Goal: Obtain resource: Download file/media

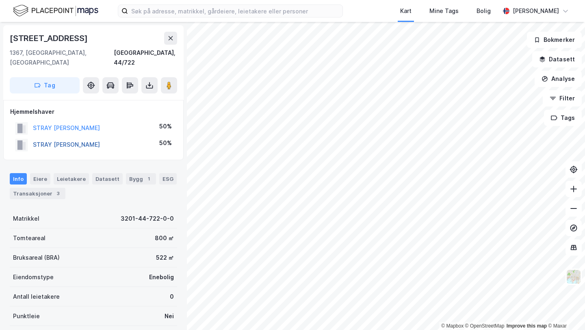
click at [0, 0] on button "STRAY [PERSON_NAME]" at bounding box center [0, 0] width 0 height 0
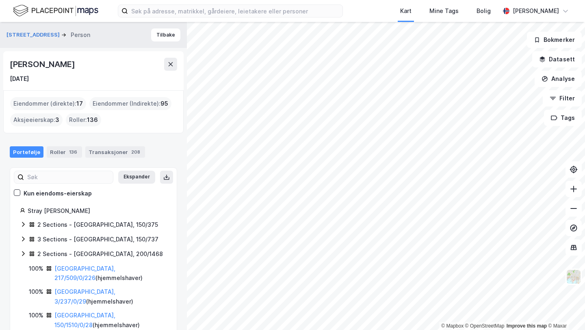
click at [50, 68] on div "[PERSON_NAME]" at bounding box center [43, 64] width 67 height 13
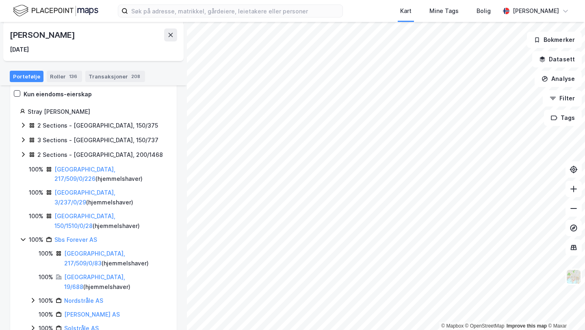
scroll to position [61, 0]
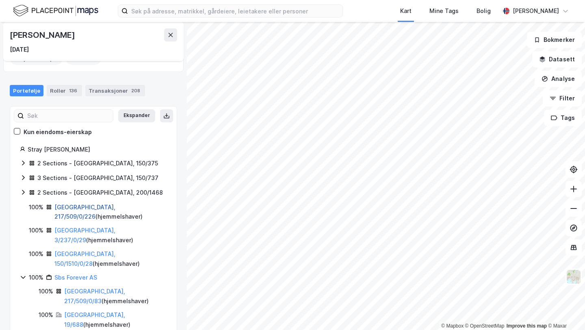
click at [89, 204] on link "[GEOGRAPHIC_DATA], 217/509/0/226" at bounding box center [84, 212] width 61 height 17
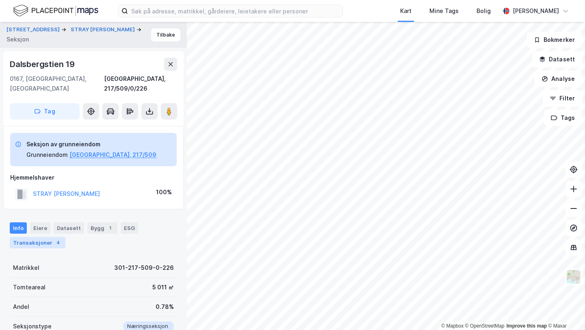
click at [29, 237] on div "Transaksjoner 4" at bounding box center [38, 242] width 56 height 11
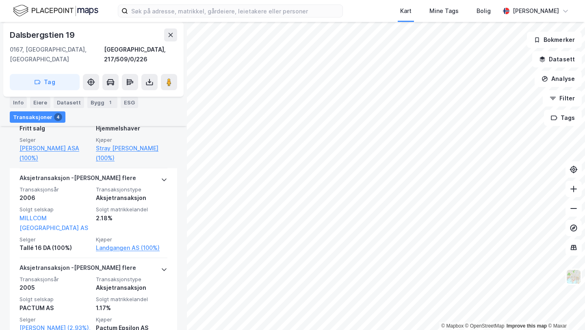
scroll to position [212, 0]
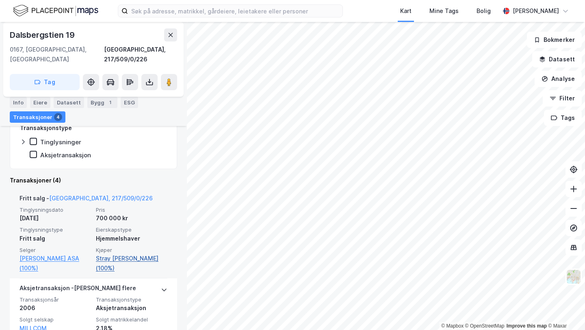
click at [100, 254] on link "Stray [PERSON_NAME] (100%)" at bounding box center [132, 264] width 72 height 20
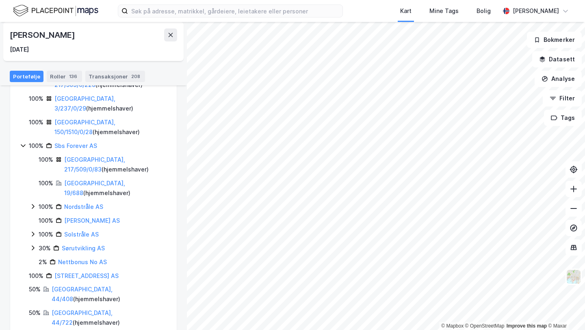
scroll to position [192, 0]
click at [80, 143] on link "Sbs Forever AS" at bounding box center [75, 146] width 43 height 7
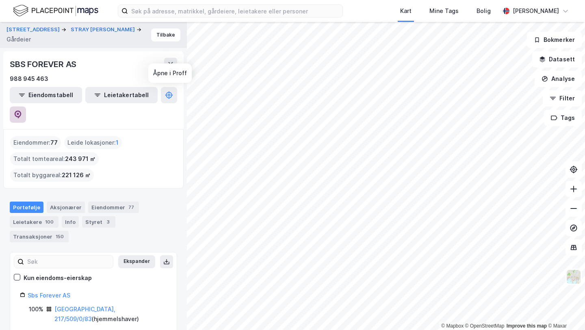
click at [22, 111] on icon at bounding box center [18, 115] width 8 height 8
click at [172, 68] on button at bounding box center [170, 64] width 13 height 13
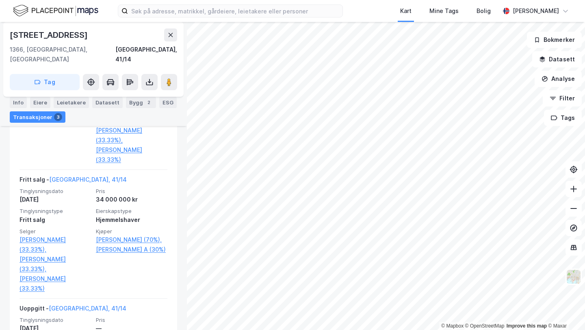
scroll to position [332, 0]
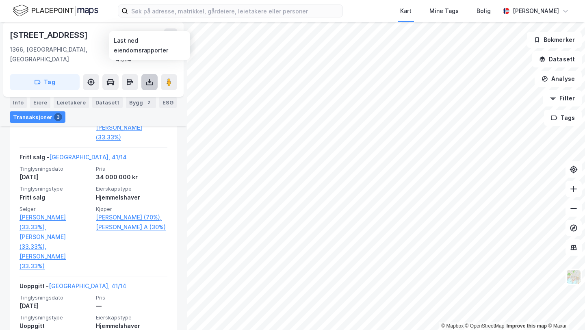
click at [150, 74] on button at bounding box center [149, 82] width 16 height 16
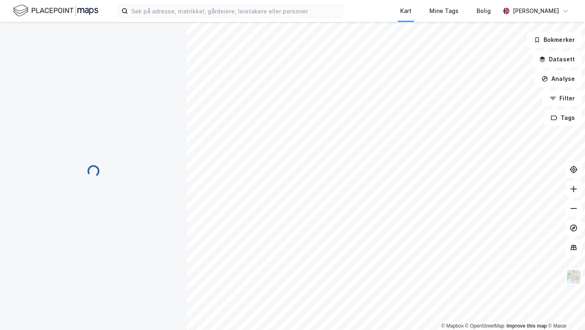
scroll to position [72, 0]
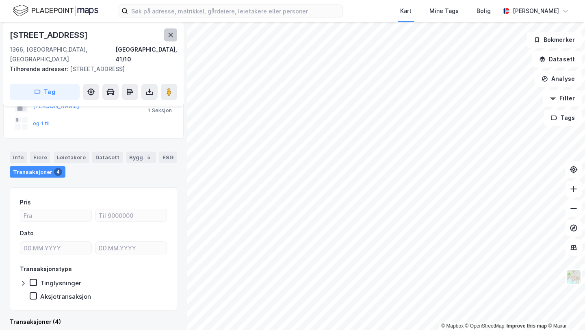
click at [165, 39] on button at bounding box center [170, 34] width 13 height 13
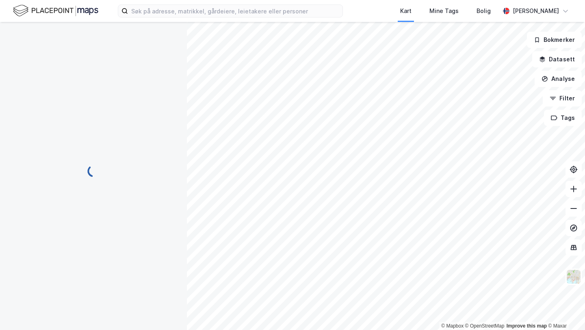
scroll to position [0, 0]
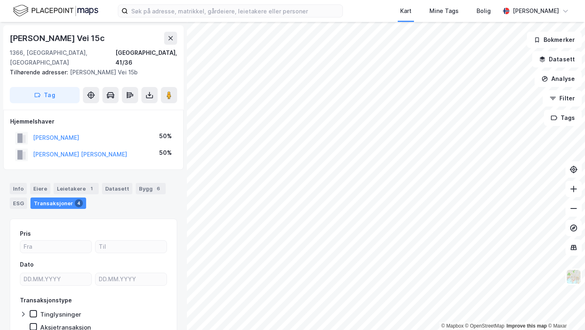
scroll to position [0, 0]
click at [150, 91] on icon at bounding box center [150, 95] width 8 height 8
click at [139, 198] on div "Info [PERSON_NAME] 1 Datasett Bygg 6 ESG Transaksjoner 4" at bounding box center [93, 195] width 167 height 26
click at [139, 182] on div "Bygg 6" at bounding box center [151, 187] width 30 height 11
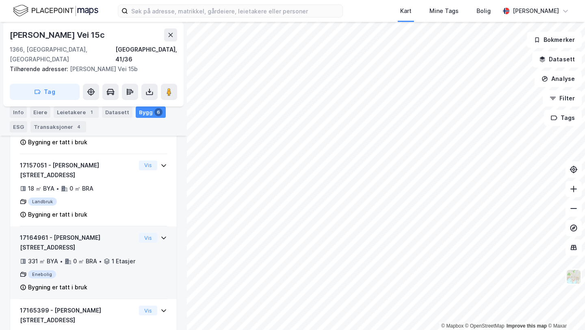
scroll to position [259, 0]
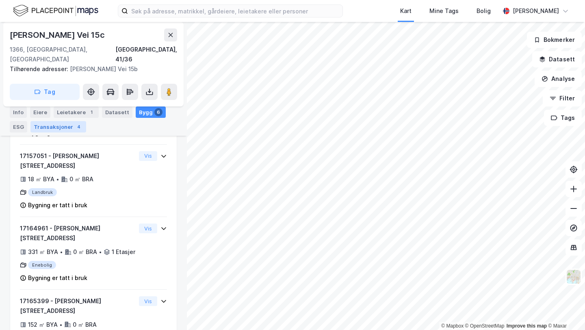
click at [78, 126] on div "4" at bounding box center [79, 127] width 8 height 8
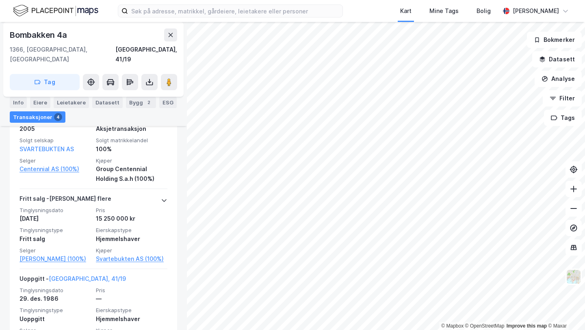
scroll to position [265, 0]
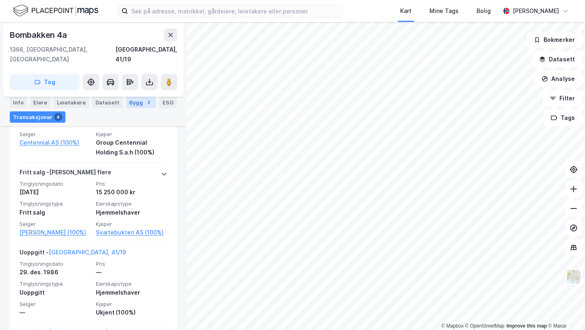
click at [138, 104] on div "Bygg 2" at bounding box center [141, 102] width 30 height 11
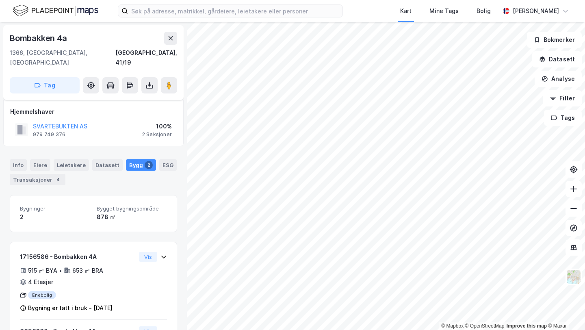
scroll to position [55, 0]
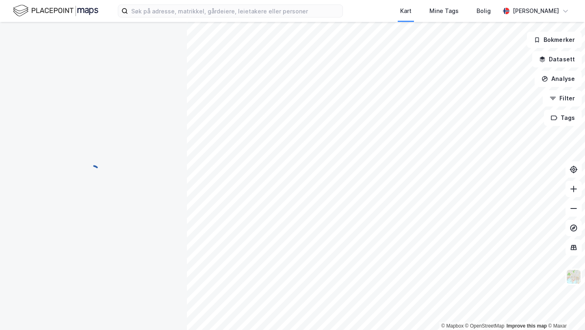
scroll to position [1, 0]
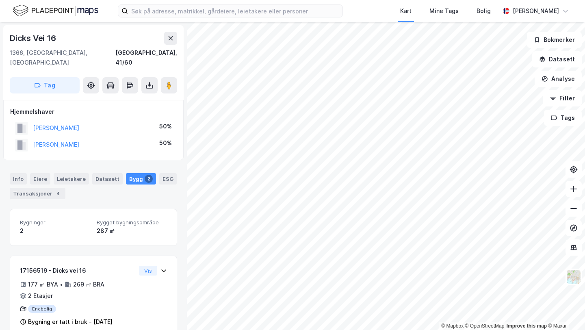
scroll to position [1, 0]
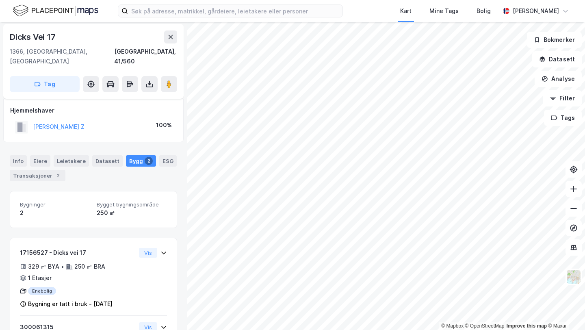
scroll to position [41, 0]
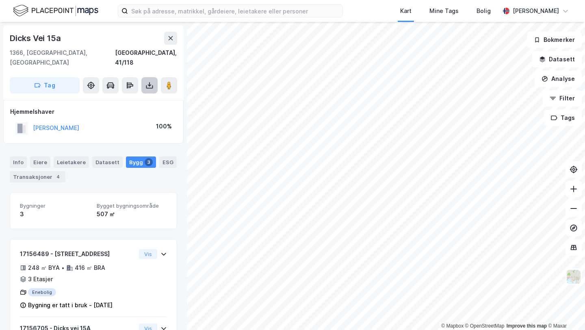
click at [151, 81] on icon at bounding box center [150, 85] width 8 height 8
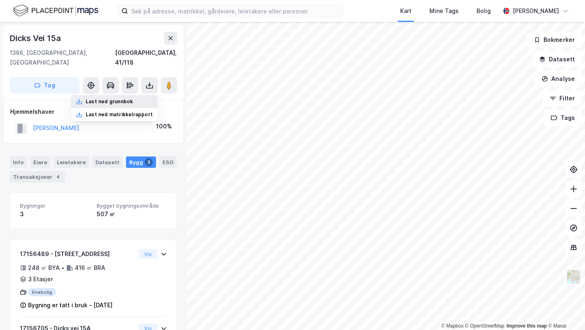
click at [145, 95] on div "Last ned grunnbok" at bounding box center [114, 101] width 87 height 13
click at [173, 37] on icon at bounding box center [170, 38] width 7 height 7
